Goal: Communication & Community: Ask a question

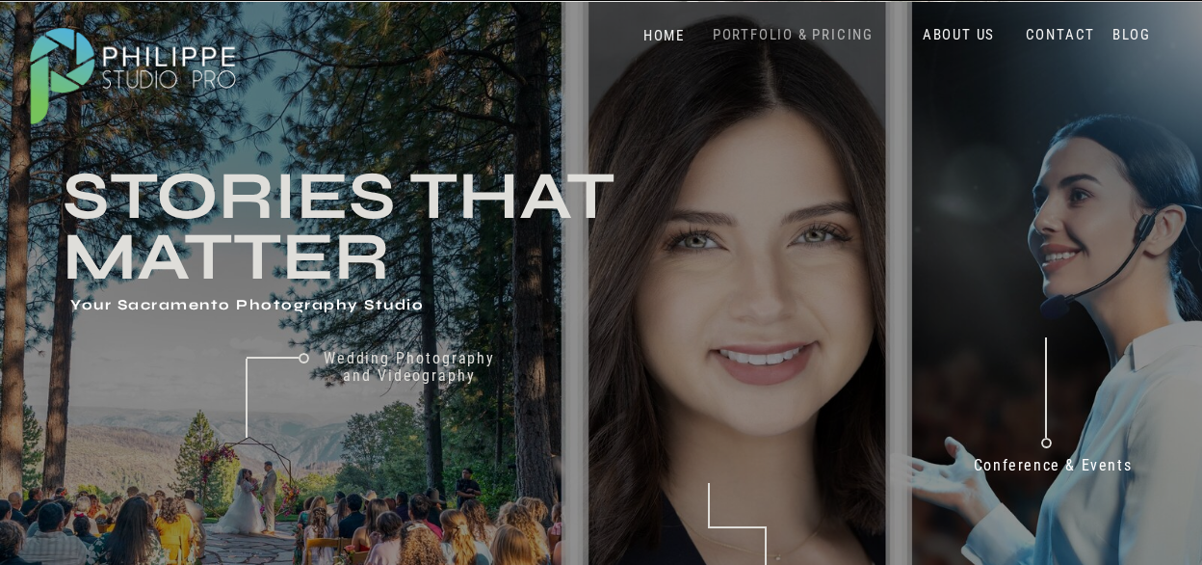
click at [825, 28] on nav "PORTFOLIO & PRICING" at bounding box center [793, 35] width 176 height 18
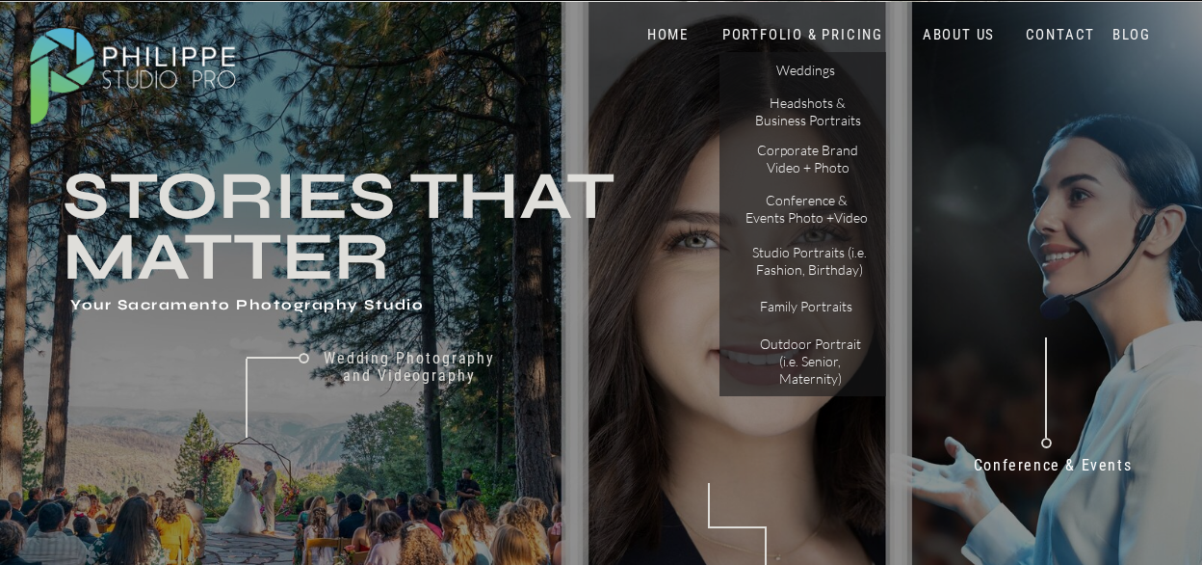
click at [658, 36] on nav "HOME" at bounding box center [668, 35] width 82 height 18
click at [1044, 33] on nav "CONTACT" at bounding box center [1060, 35] width 79 height 18
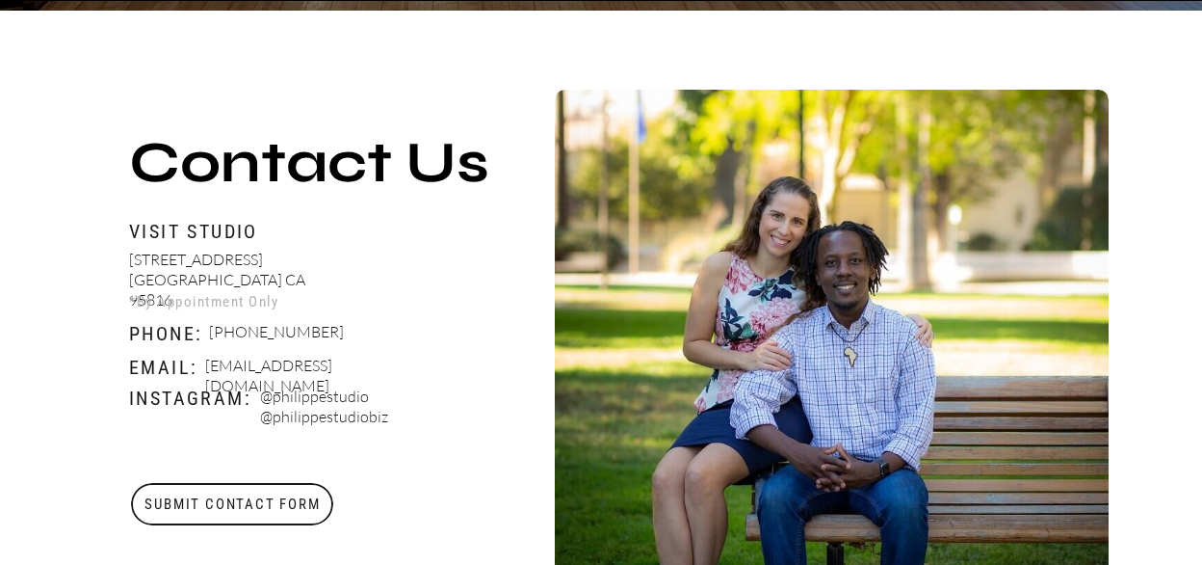
scroll to position [674, 0]
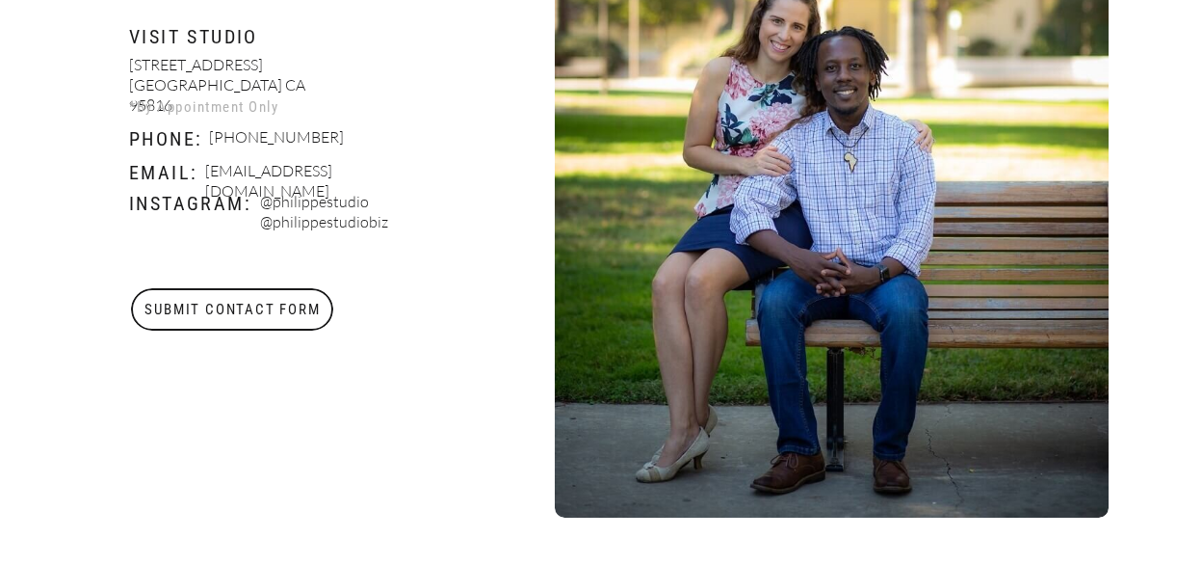
click at [297, 321] on h3 "Submit Contact Form" at bounding box center [232, 309] width 205 height 42
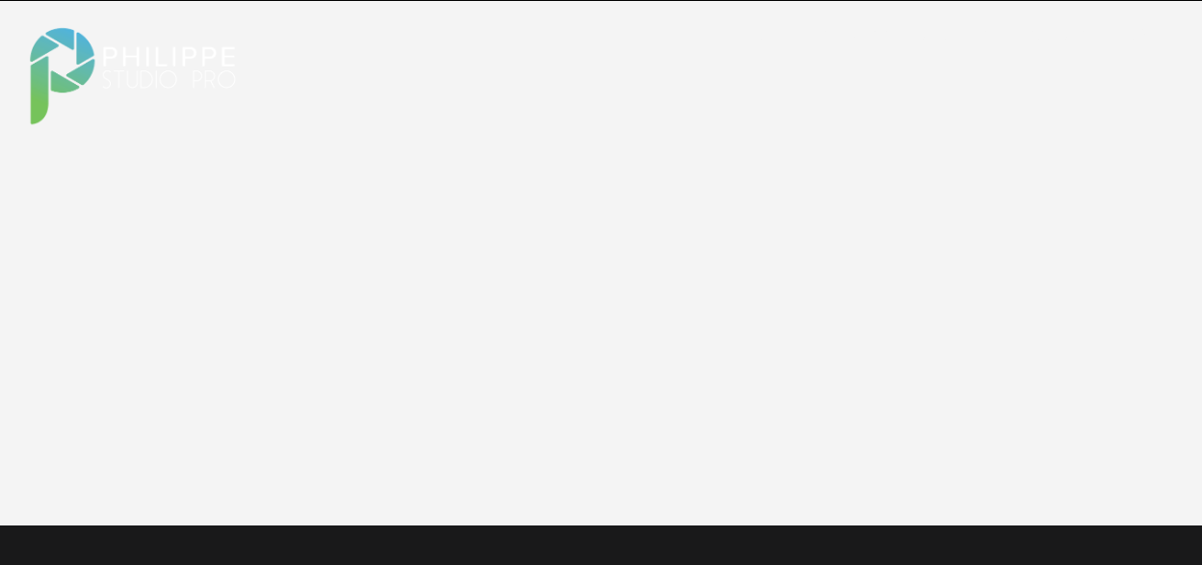
scroll to position [2488, 0]
